Goal: Transaction & Acquisition: Purchase product/service

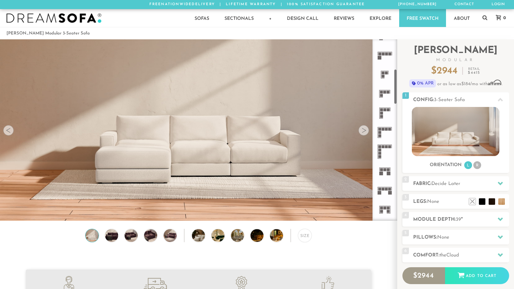
scroll to position [240, 0]
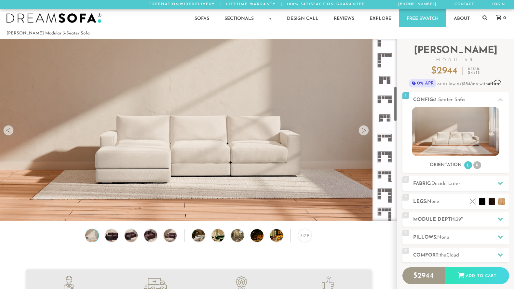
click at [391, 139] on rect at bounding box center [389, 139] width 3 height 3
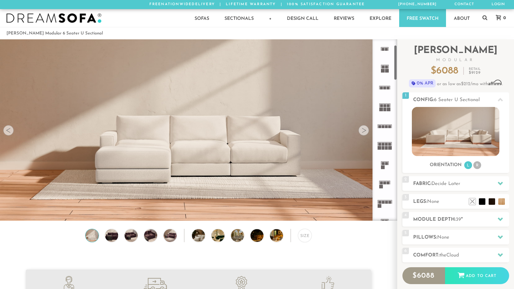
scroll to position [162, 0]
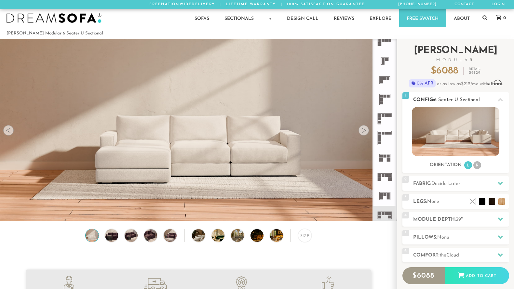
click at [459, 97] on h2 "Config: 6 Seater U Sectional" at bounding box center [461, 99] width 96 height 7
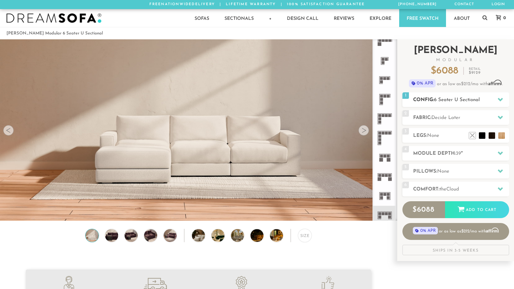
click at [459, 97] on h2 "Config: 6 Seater U Sectional" at bounding box center [461, 99] width 96 height 7
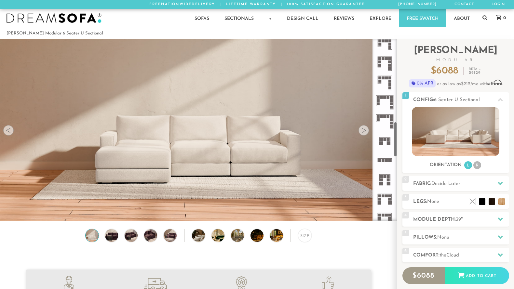
scroll to position [421, 0]
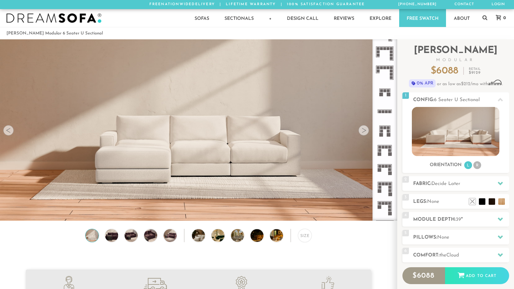
click at [387, 167] on rect at bounding box center [386, 166] width 3 height 3
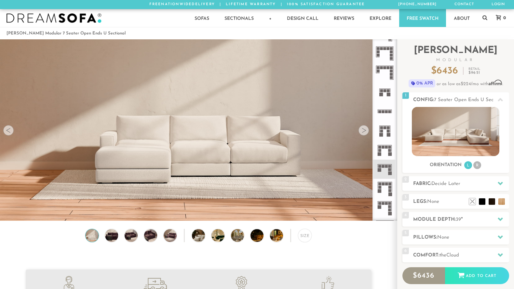
click at [366, 131] on div at bounding box center [364, 130] width 10 height 10
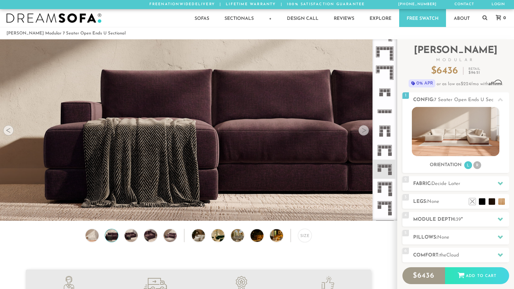
click at [366, 131] on div at bounding box center [364, 130] width 10 height 10
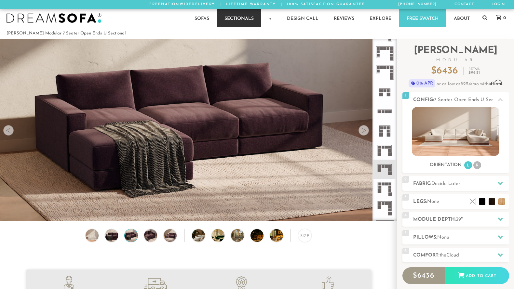
click at [237, 18] on link "Sectionals" at bounding box center [239, 18] width 44 height 18
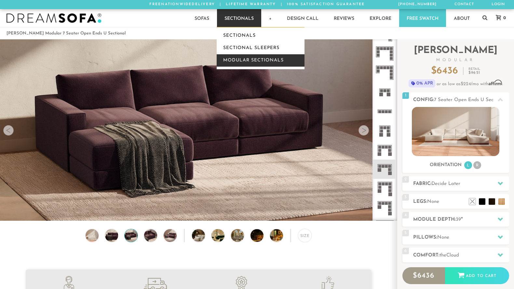
click at [238, 63] on link "Modular Sectionals" at bounding box center [261, 60] width 88 height 12
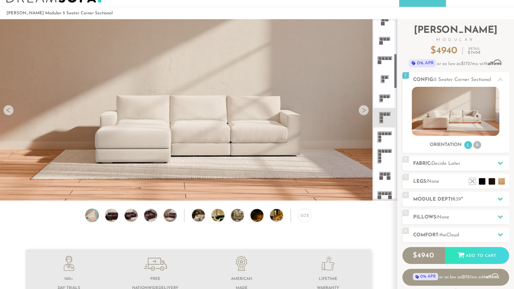
scroll to position [175, 0]
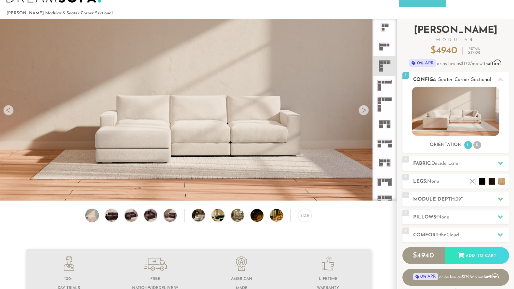
click at [478, 145] on li "R" at bounding box center [477, 145] width 8 height 8
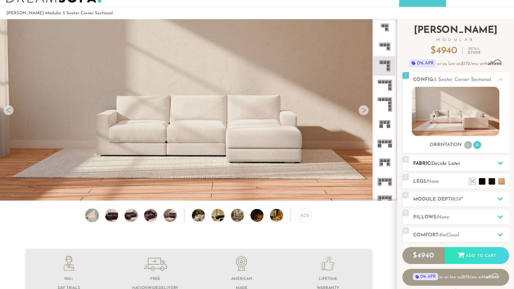
click at [475, 162] on h2 "Fabric: Decide Later" at bounding box center [461, 163] width 96 height 7
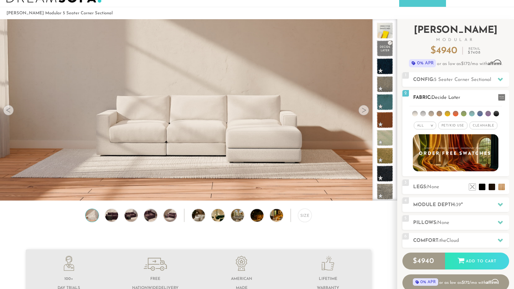
click at [465, 114] on li at bounding box center [464, 114] width 6 height 6
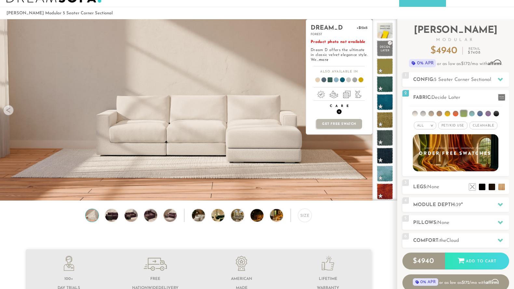
click at [340, 113] on span "+" at bounding box center [339, 111] width 5 height 5
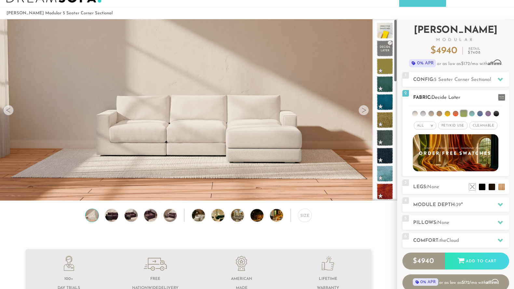
click at [462, 127] on span "Pet/Kid Use x" at bounding box center [452, 126] width 29 height 8
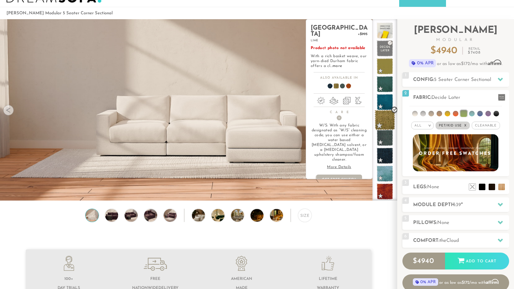
click at [390, 122] on span at bounding box center [385, 120] width 20 height 20
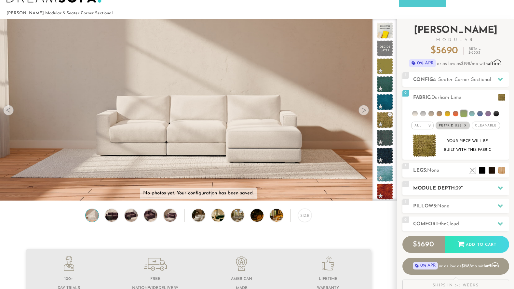
click at [447, 183] on div "4 Module Depth: 39 "" at bounding box center [455, 188] width 107 height 15
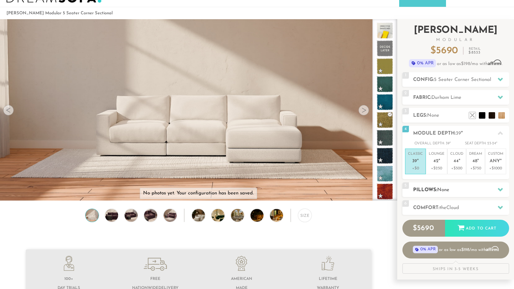
click at [447, 191] on span "None" at bounding box center [443, 190] width 12 height 5
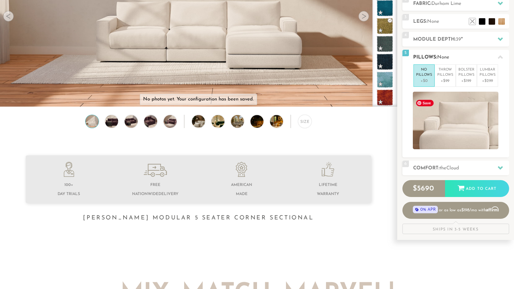
scroll to position [129, 0]
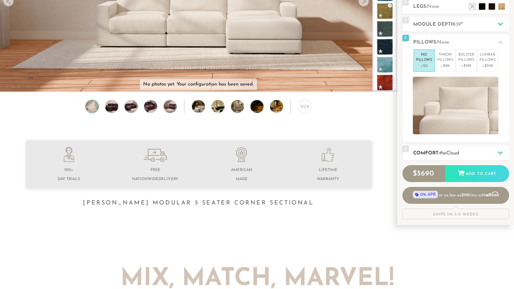
click at [439, 153] on h2 "Comfort: the Cloud" at bounding box center [461, 153] width 96 height 7
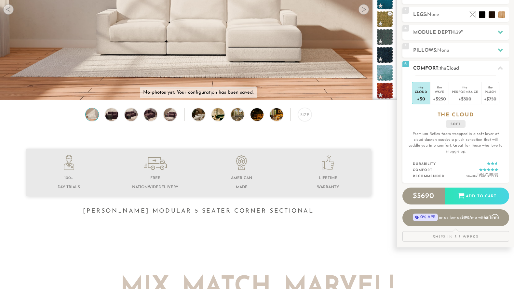
scroll to position [116, 0]
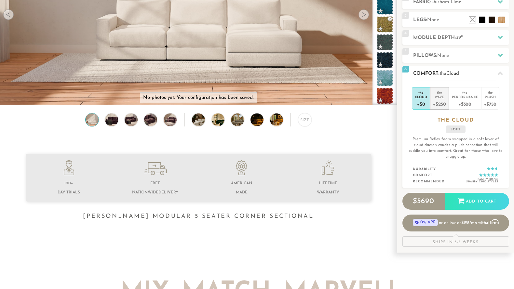
click at [439, 106] on div "+$250" at bounding box center [439, 103] width 13 height 9
click at [426, 101] on div "+$0" at bounding box center [421, 103] width 12 height 9
click at [435, 101] on div "+$250" at bounding box center [439, 103] width 13 height 9
click at [463, 101] on div "+$500" at bounding box center [465, 103] width 26 height 9
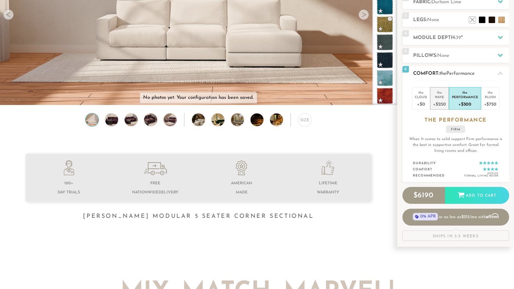
click at [441, 100] on div "+$250" at bounding box center [439, 103] width 13 height 9
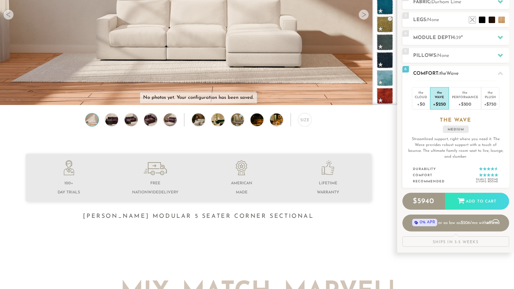
scroll to position [0, 0]
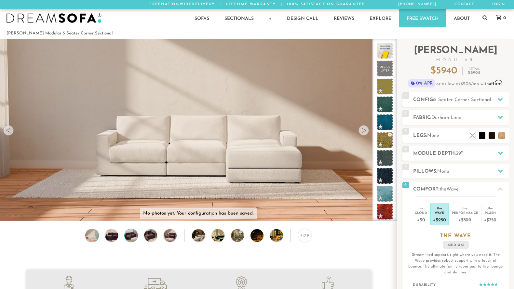
click at [132, 232] on img at bounding box center [131, 235] width 16 height 13
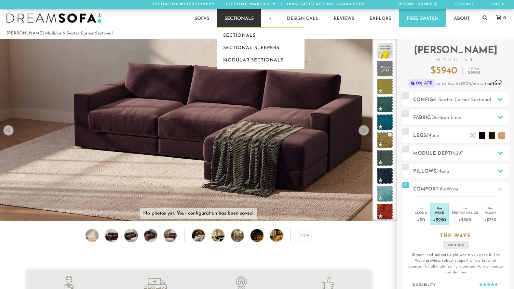
click at [229, 23] on link "Sectionals" at bounding box center [239, 18] width 44 height 18
click at [231, 56] on link "Modular Sectionals" at bounding box center [261, 60] width 88 height 12
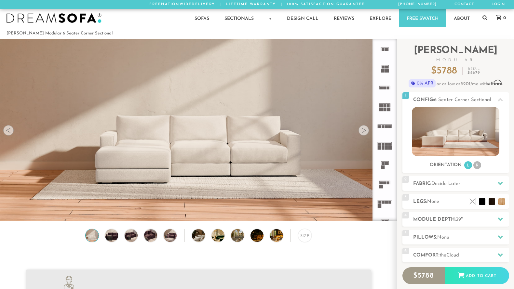
scroll to position [7302, 514]
click at [445, 180] on div "2 Fabric: Decide Later" at bounding box center [455, 183] width 107 height 15
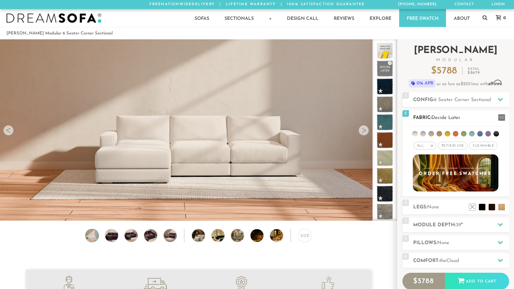
click at [459, 147] on span "Pet/Kid Use x" at bounding box center [452, 146] width 29 height 8
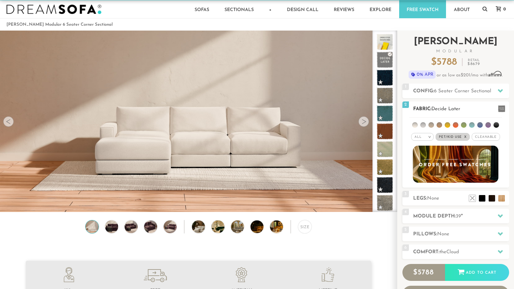
scroll to position [9, 0]
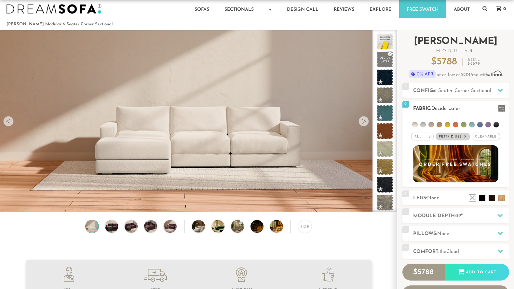
click at [462, 122] on ul at bounding box center [455, 123] width 93 height 12
click at [464, 124] on li at bounding box center [464, 125] width 6 height 6
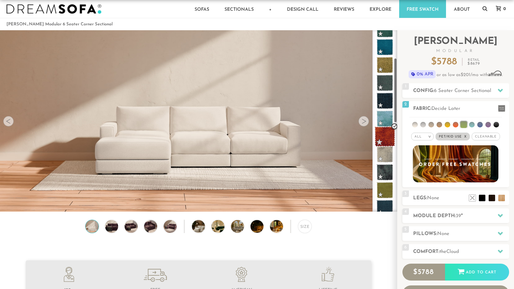
scroll to position [77, 0]
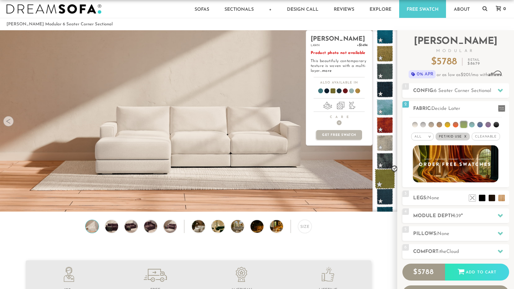
click at [385, 182] on span at bounding box center [385, 179] width 20 height 20
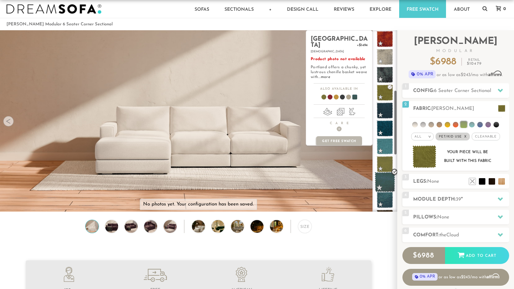
scroll to position [168, 0]
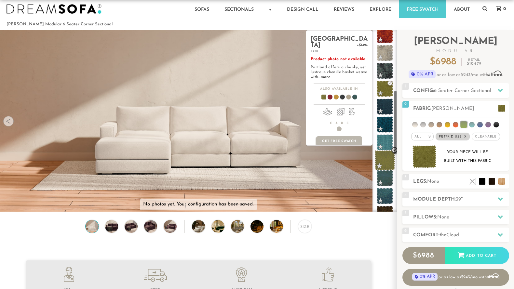
click at [387, 159] on span at bounding box center [385, 160] width 20 height 20
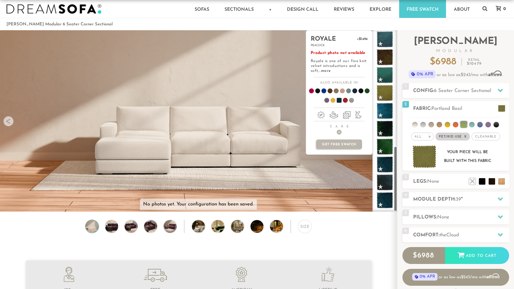
scroll to position [109, 0]
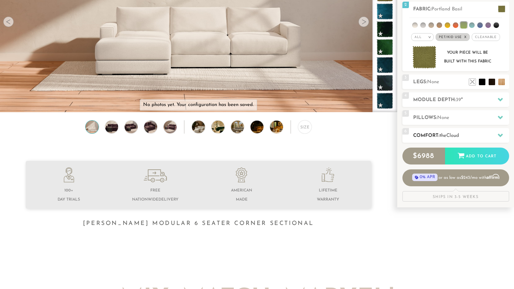
click at [441, 129] on div "6 Comfort: the Cloud soft" at bounding box center [455, 135] width 107 height 15
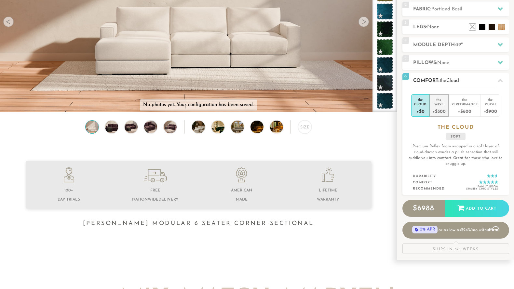
click at [439, 112] on div "+$300" at bounding box center [438, 110] width 13 height 9
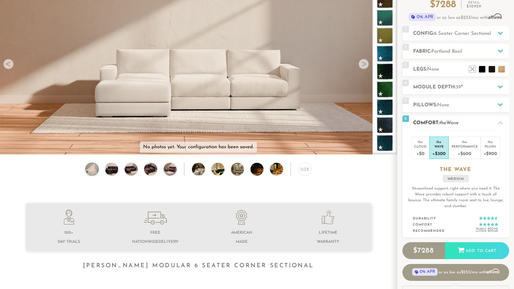
scroll to position [67, 0]
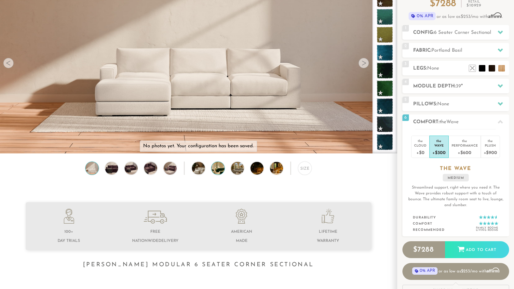
click at [218, 172] on img at bounding box center [222, 168] width 23 height 13
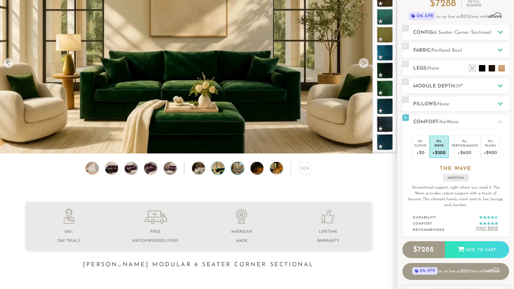
click at [236, 169] on img at bounding box center [242, 168] width 23 height 13
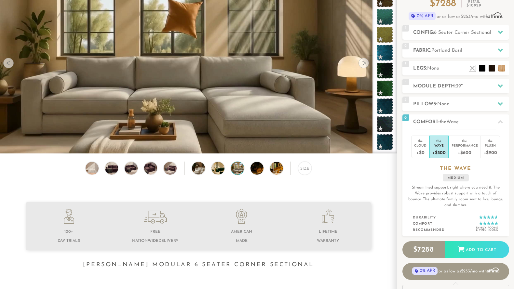
scroll to position [0, 0]
